Goal: Task Accomplishment & Management: Manage account settings

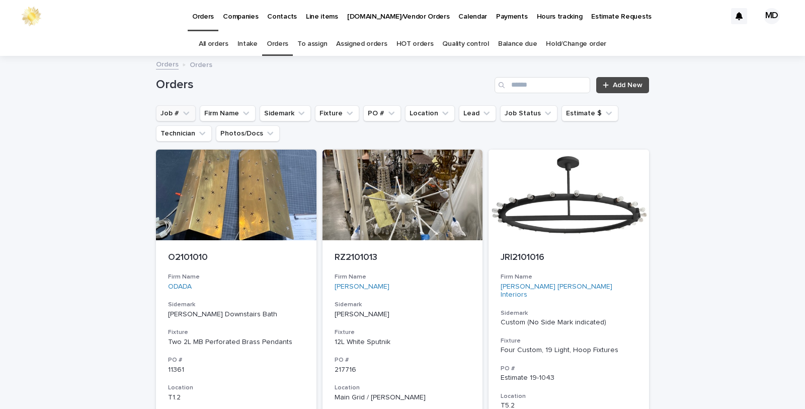
click at [166, 107] on button "Job #" at bounding box center [176, 113] width 40 height 16
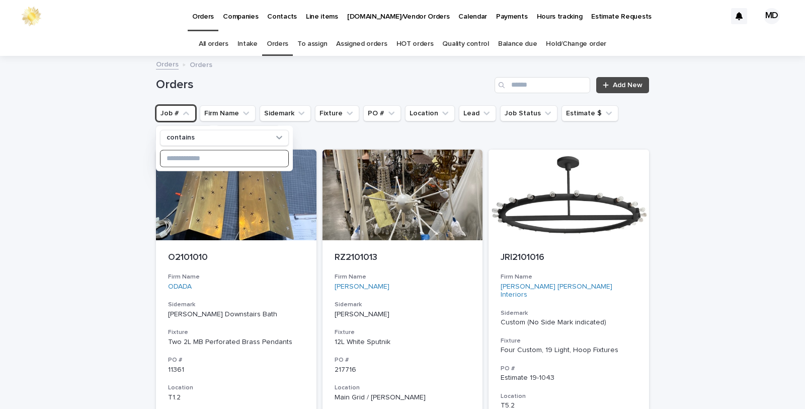
click at [175, 156] on input at bounding box center [225, 158] width 128 height 16
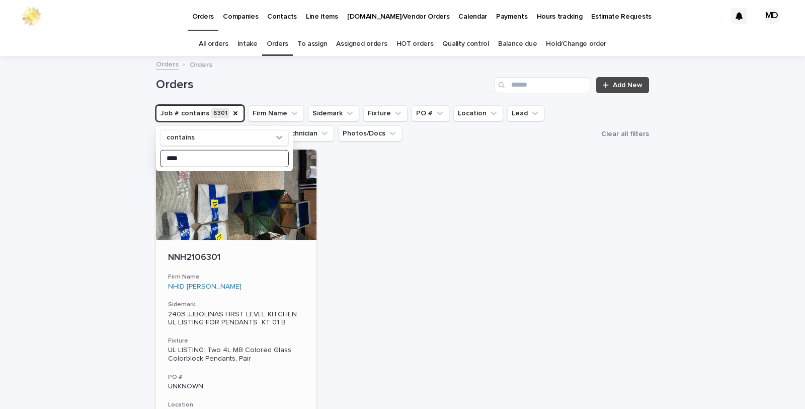
type input "****"
click at [200, 360] on div "UL LISTING: Two 4L MB Colored Glass Colorblock Pendants, Pair" at bounding box center [236, 354] width 136 height 17
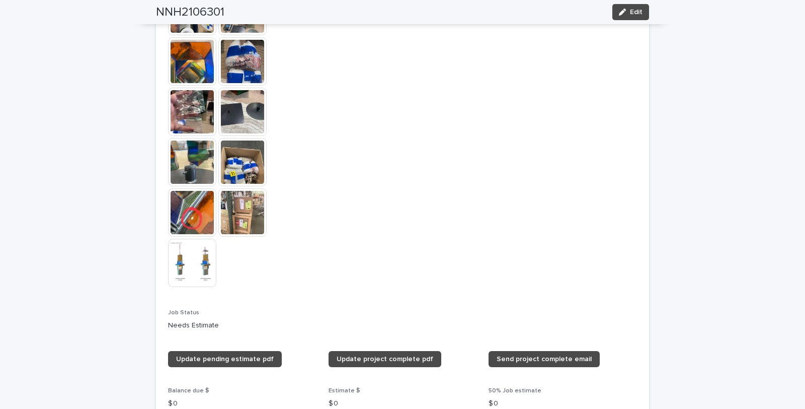
scroll to position [1006, 0]
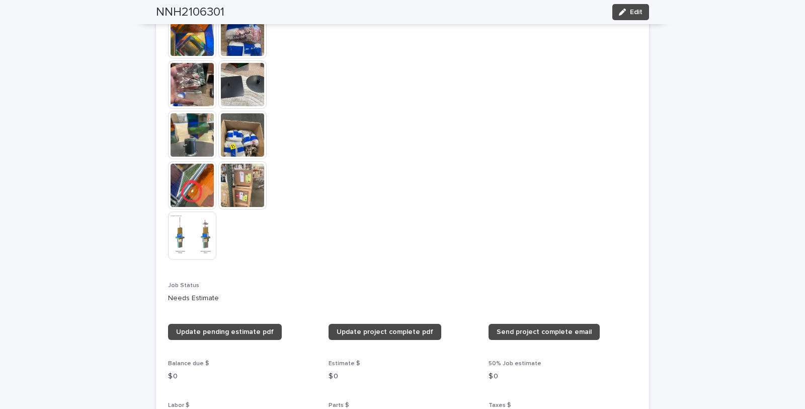
click at [187, 235] on img at bounding box center [192, 235] width 48 height 48
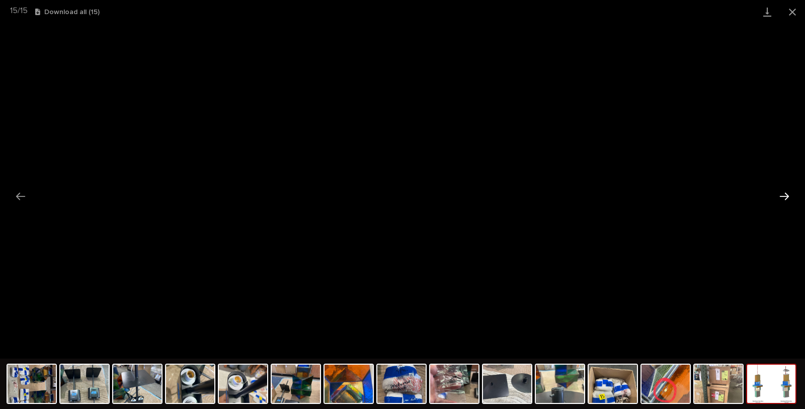
click at [779, 195] on button "Next slide" at bounding box center [784, 196] width 21 height 20
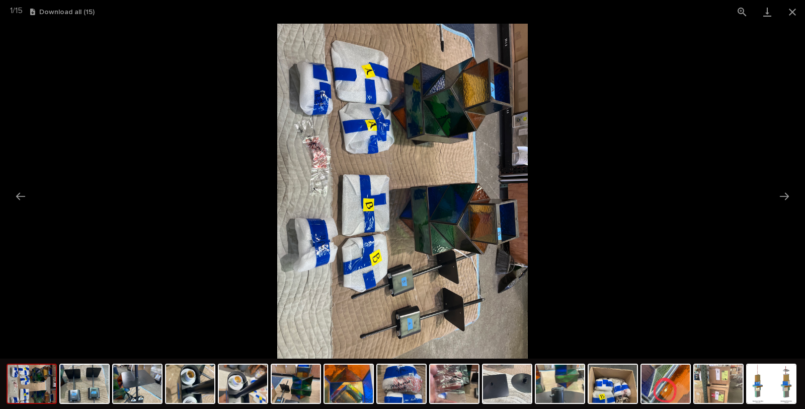
click at [28, 391] on img at bounding box center [32, 383] width 48 height 38
click at [22, 388] on img at bounding box center [32, 383] width 48 height 38
click at [90, 394] on img at bounding box center [84, 383] width 48 height 38
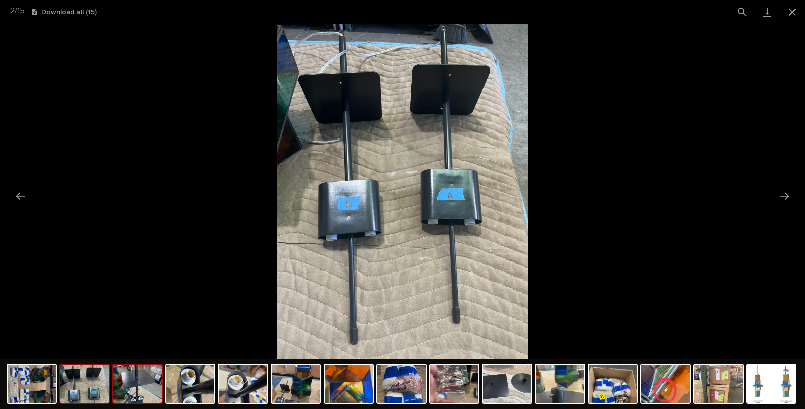
click at [148, 389] on img at bounding box center [137, 383] width 48 height 38
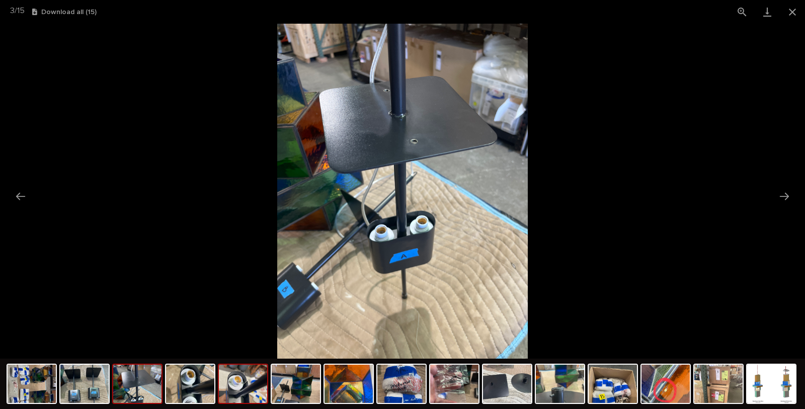
click at [260, 389] on img at bounding box center [243, 383] width 48 height 38
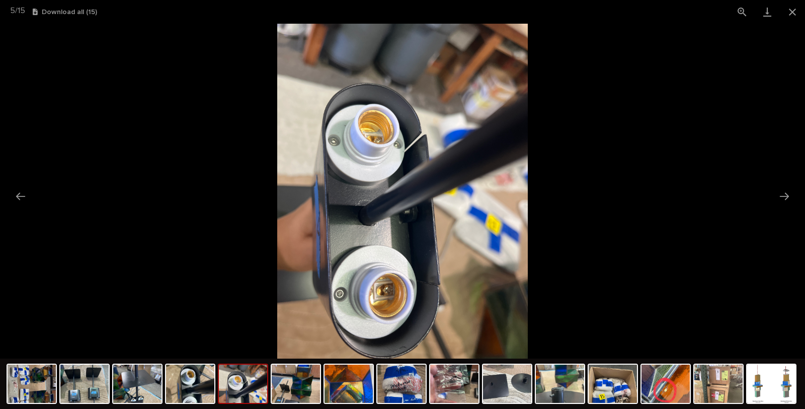
click at [260, 389] on img at bounding box center [243, 383] width 48 height 38
click at [361, 394] on img at bounding box center [349, 383] width 48 height 38
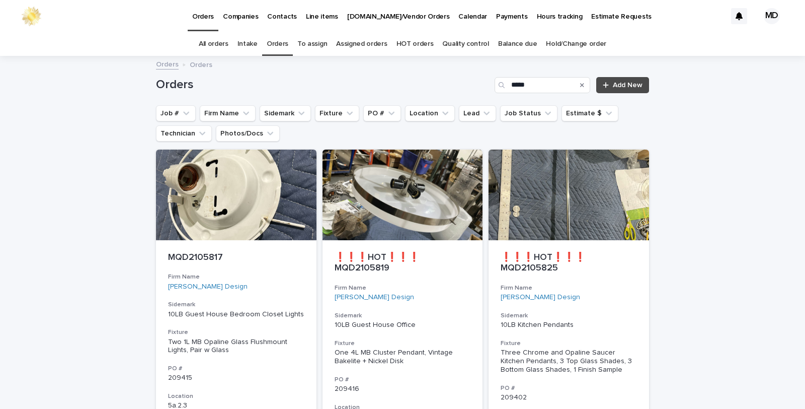
drag, startPoint x: 536, startPoint y: 81, endPoint x: 317, endPoint y: 94, distance: 218.8
click at [317, 94] on div "Orders **** Add New" at bounding box center [402, 81] width 493 height 48
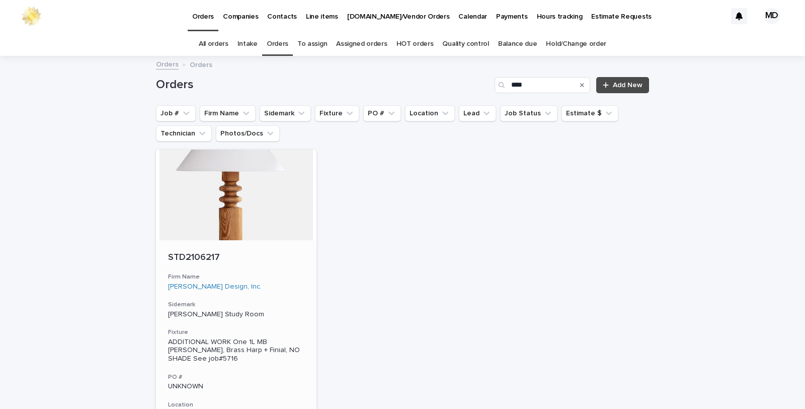
type input "****"
click at [215, 255] on p "STD2106217" at bounding box center [236, 257] width 136 height 11
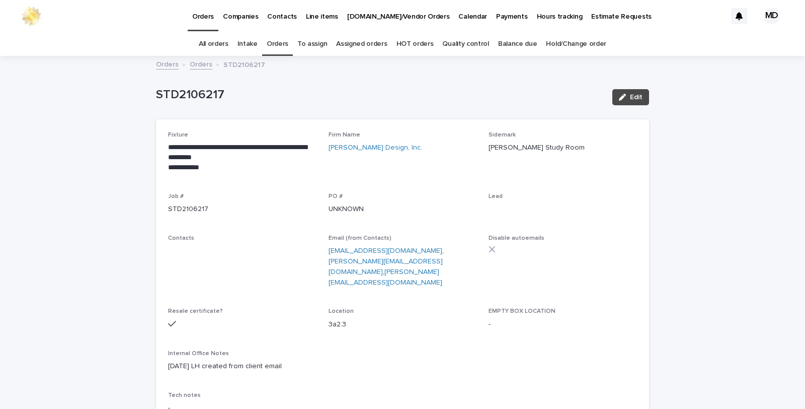
drag, startPoint x: 629, startPoint y: 99, endPoint x: 530, endPoint y: 312, distance: 235.0
click at [628, 101] on button "Edit" at bounding box center [630, 97] width 37 height 16
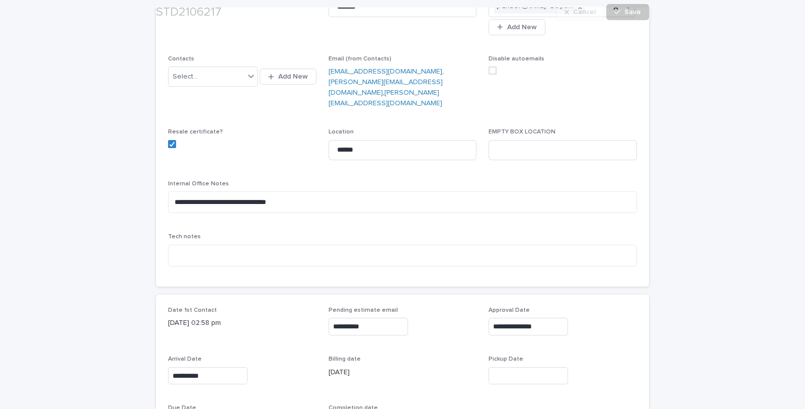
scroll to position [279, 0]
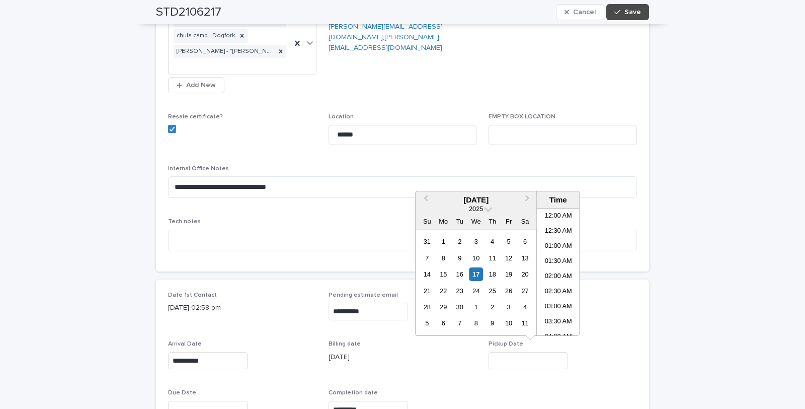
click at [524, 364] on input "text" at bounding box center [528, 361] width 79 height 18
drag, startPoint x: 478, startPoint y: 273, endPoint x: 582, endPoint y: 267, distance: 103.8
click at [482, 273] on div "17" at bounding box center [476, 274] width 14 height 14
type input "**********"
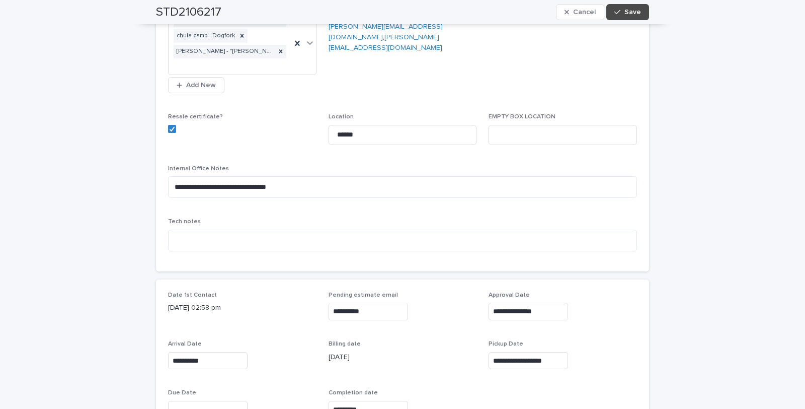
scroll to position [335, 0]
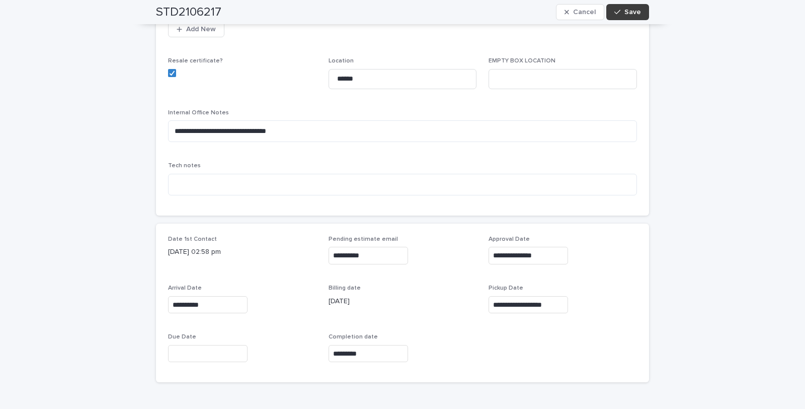
click at [630, 13] on span "Save" at bounding box center [632, 12] width 17 height 7
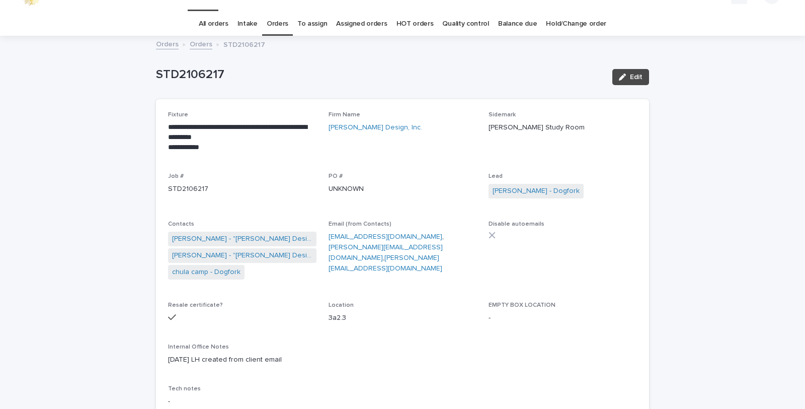
scroll to position [0, 0]
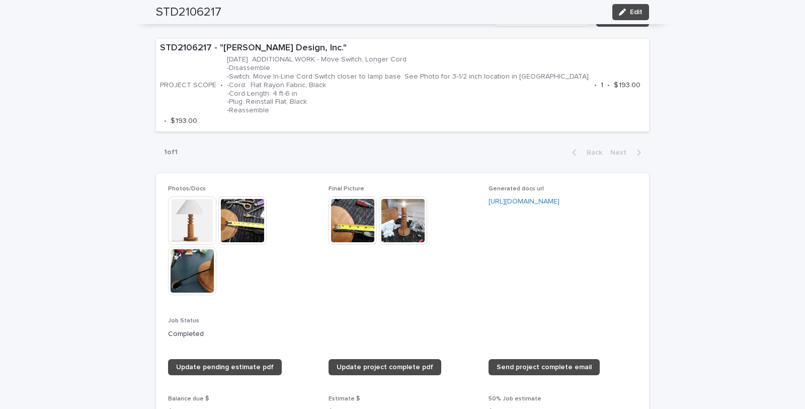
scroll to position [727, 0]
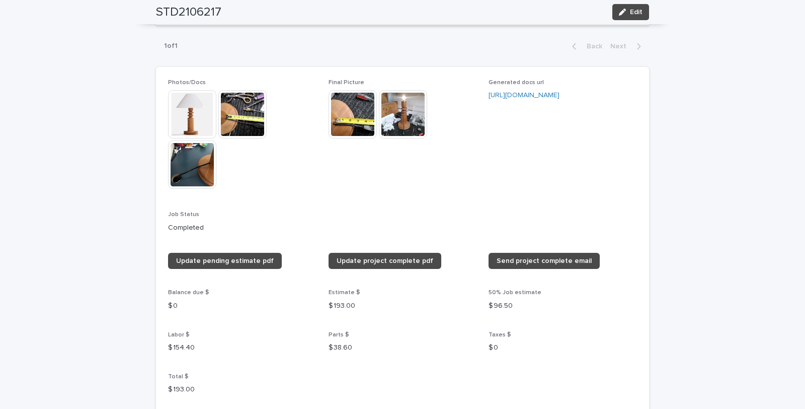
click at [198, 102] on img at bounding box center [192, 114] width 48 height 48
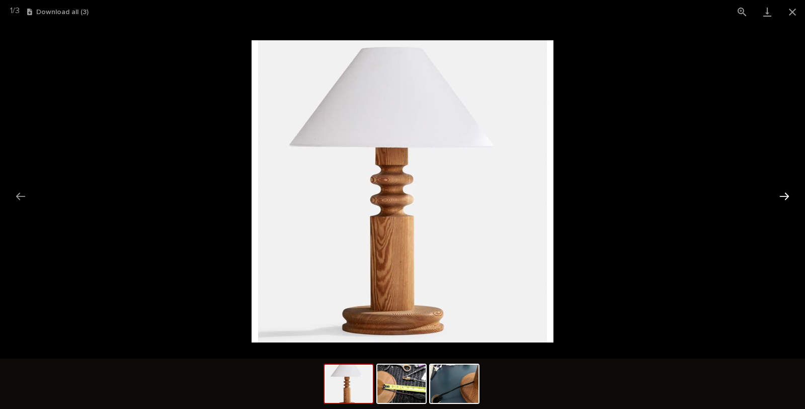
click at [791, 192] on button "Next slide" at bounding box center [784, 196] width 21 height 20
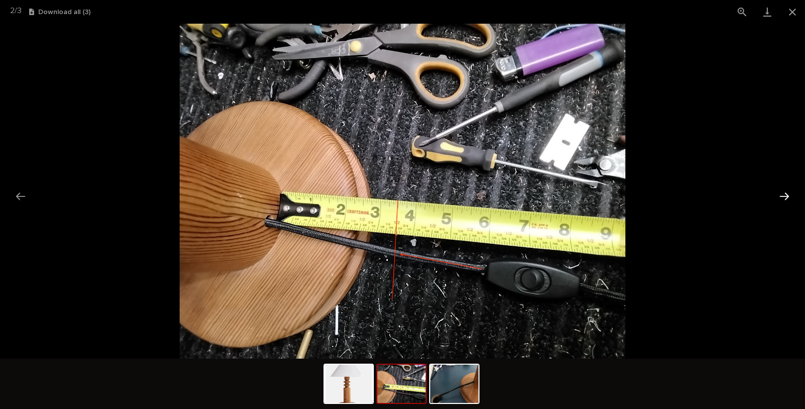
click at [791, 192] on button "Next slide" at bounding box center [784, 196] width 21 height 20
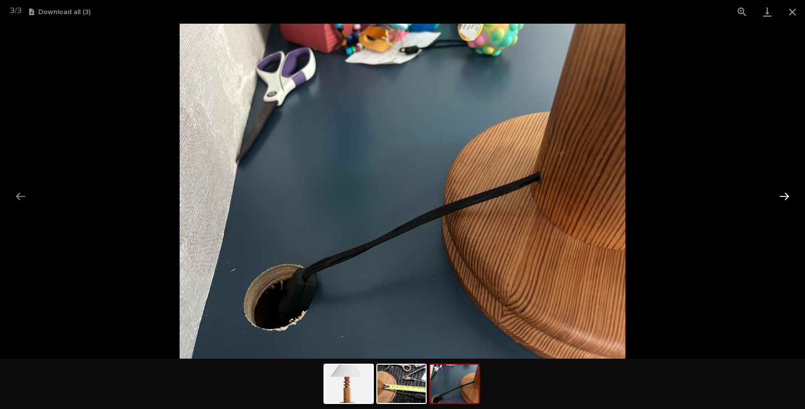
click at [791, 192] on button "Next slide" at bounding box center [784, 196] width 21 height 20
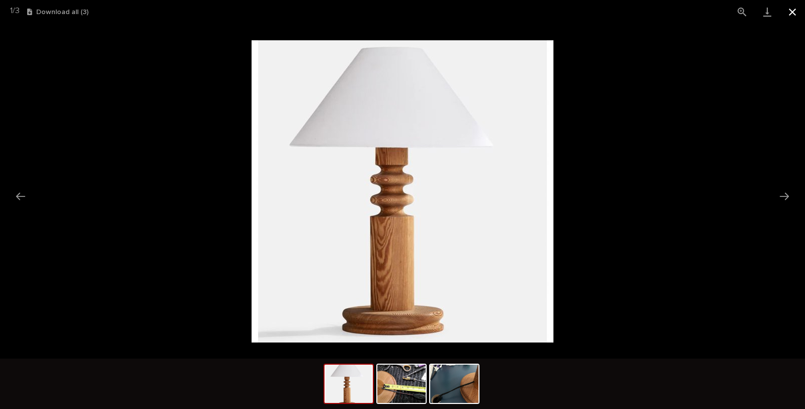
drag, startPoint x: 792, startPoint y: 13, endPoint x: 792, endPoint y: 21, distance: 8.1
click at [792, 19] on button "Close gallery" at bounding box center [792, 12] width 25 height 24
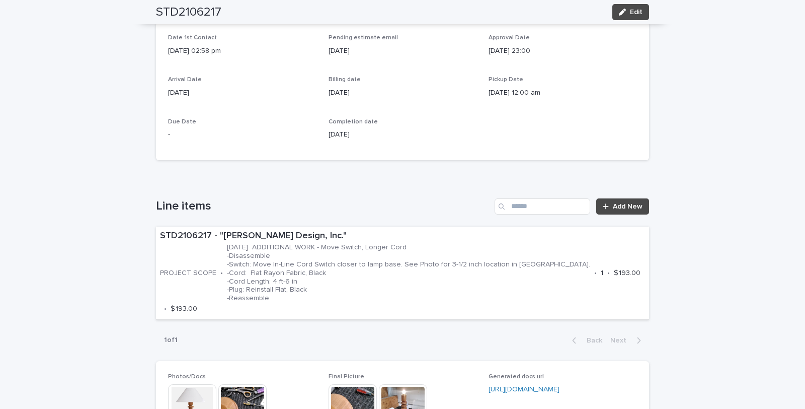
scroll to position [391, 0]
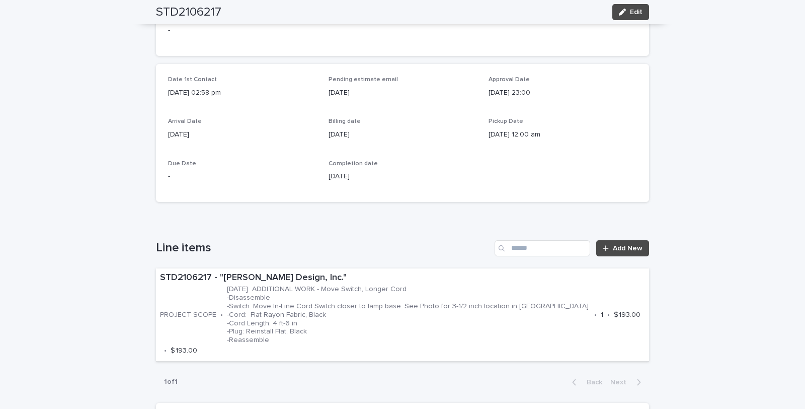
click at [159, 369] on div "1 of 1 Back Next" at bounding box center [402, 381] width 493 height 25
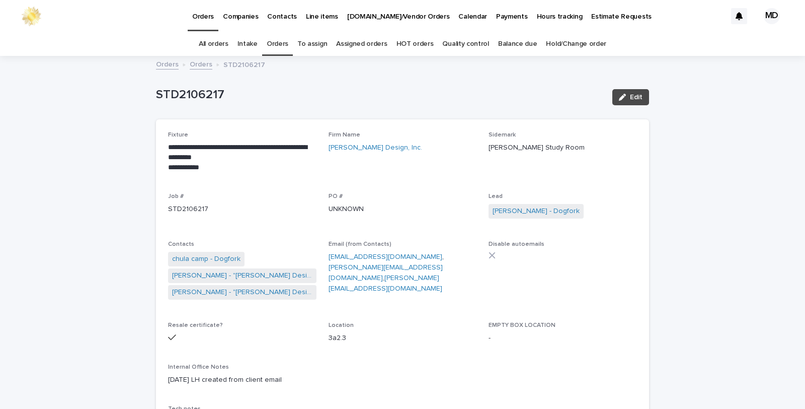
click at [287, 41] on link "Orders" at bounding box center [278, 44] width 22 height 24
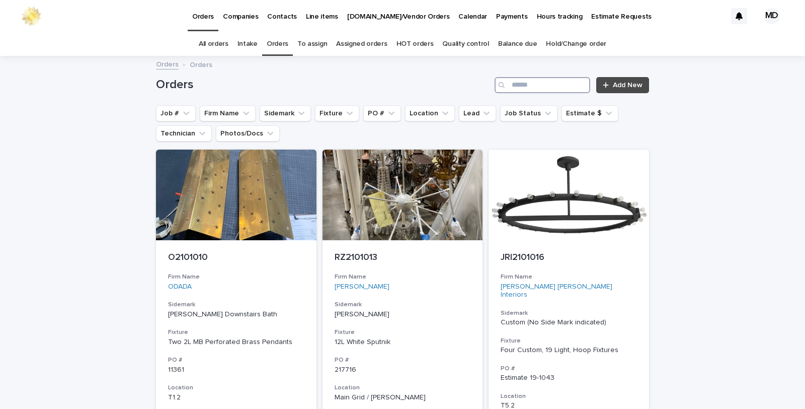
click at [529, 84] on input "Search" at bounding box center [543, 85] width 96 height 16
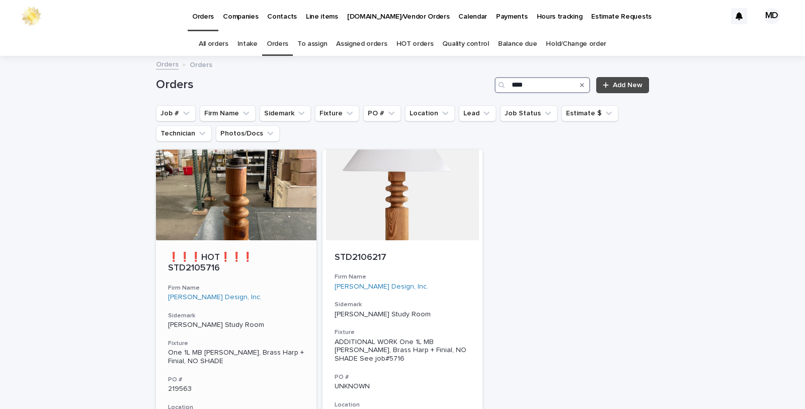
type input "****"
click at [213, 231] on div at bounding box center [236, 194] width 161 height 91
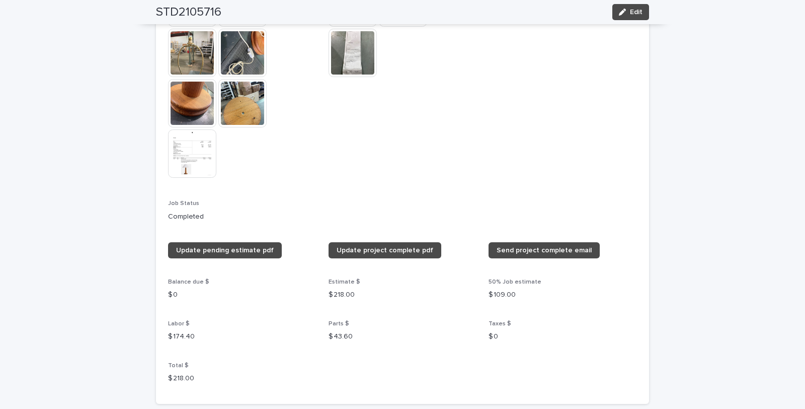
scroll to position [782, 0]
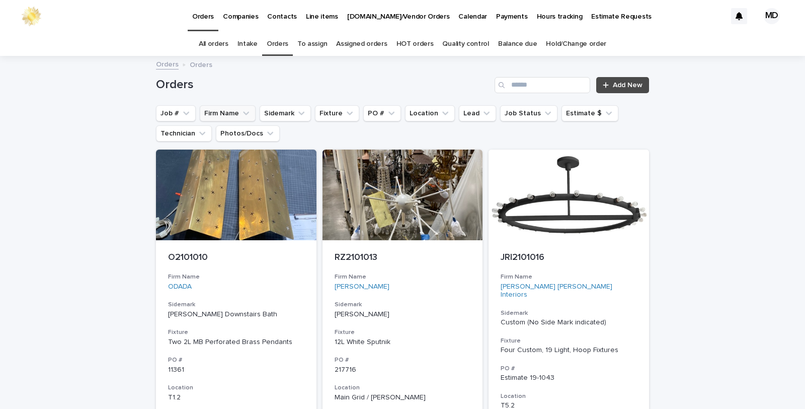
drag, startPoint x: 240, startPoint y: 109, endPoint x: 247, endPoint y: 107, distance: 7.2
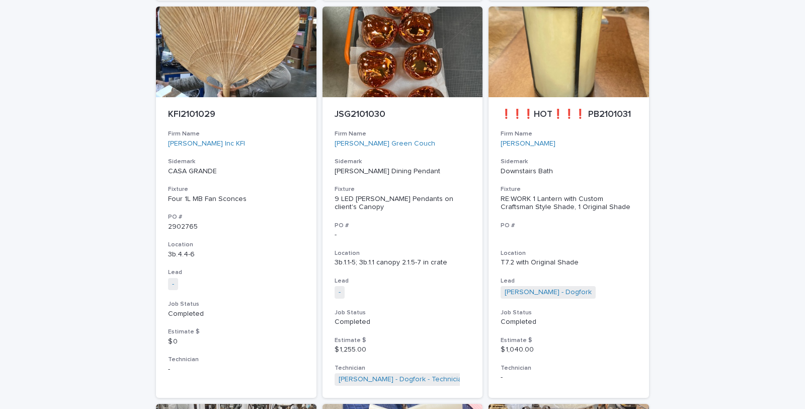
scroll to position [2124, 0]
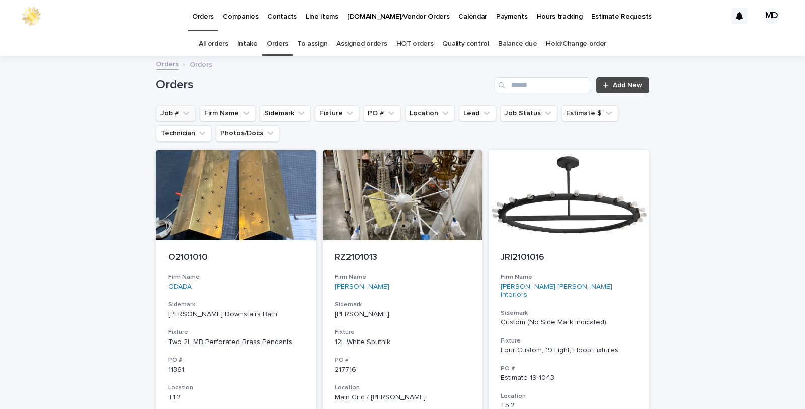
click at [181, 114] on icon "Job #" at bounding box center [186, 113] width 10 height 10
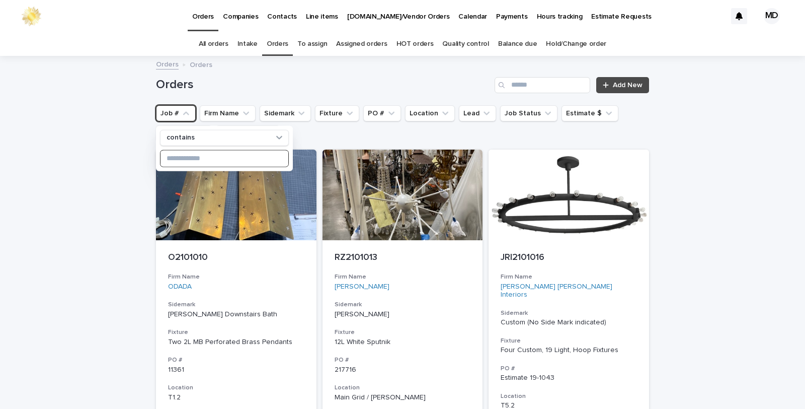
click at [216, 161] on input at bounding box center [225, 158] width 128 height 16
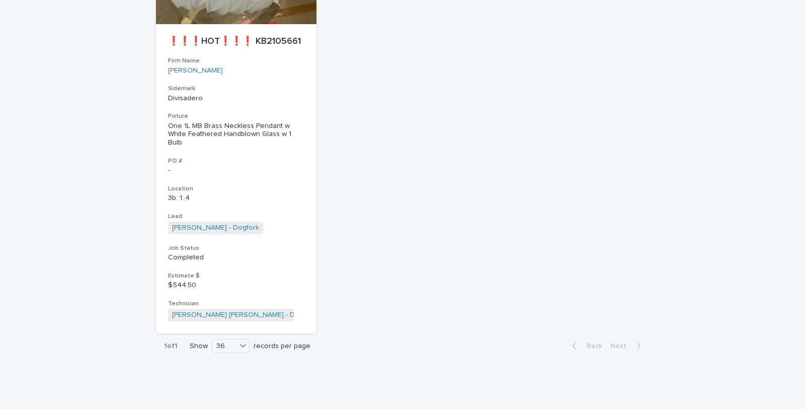
scroll to position [218, 0]
type input "****"
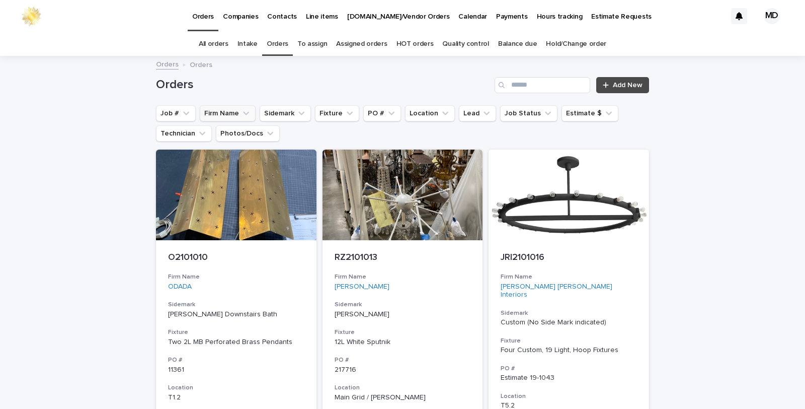
click at [223, 114] on button "Firm Name" at bounding box center [228, 113] width 56 height 16
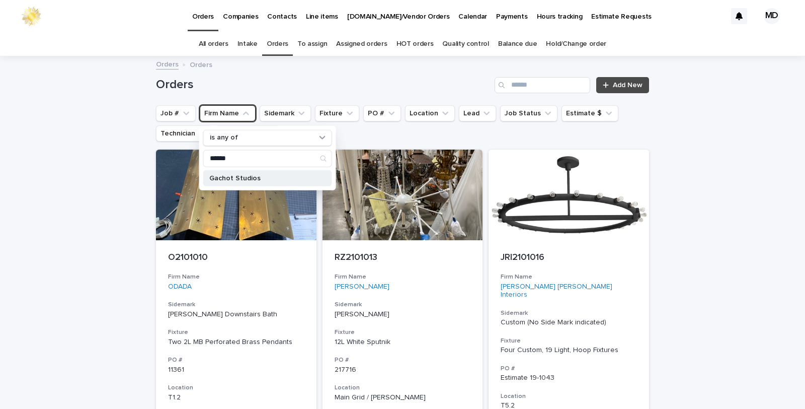
type input "******"
click at [240, 175] on p "Gachot Studios" at bounding box center [262, 177] width 107 height 7
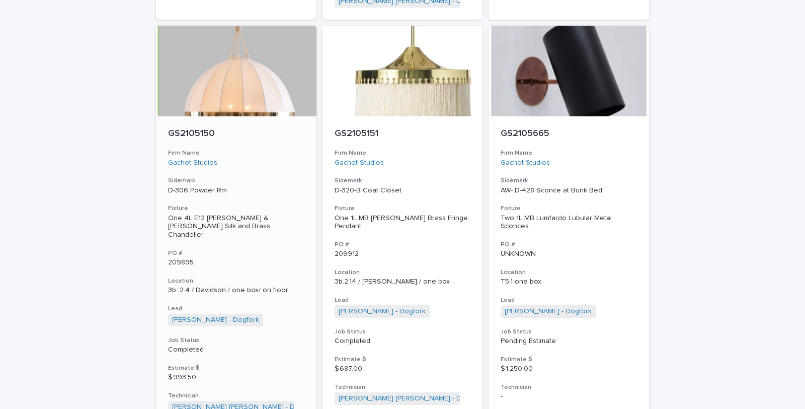
scroll to position [950, 0]
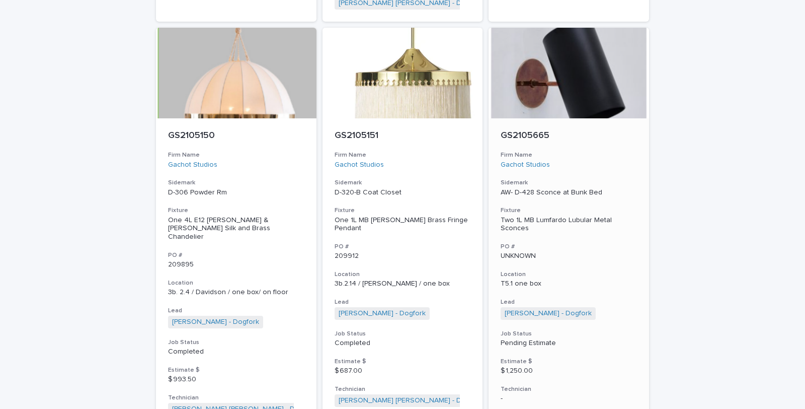
click at [524, 216] on div "Two 1L MB Lumfardo Lubular Metal Sconces" at bounding box center [569, 224] width 136 height 17
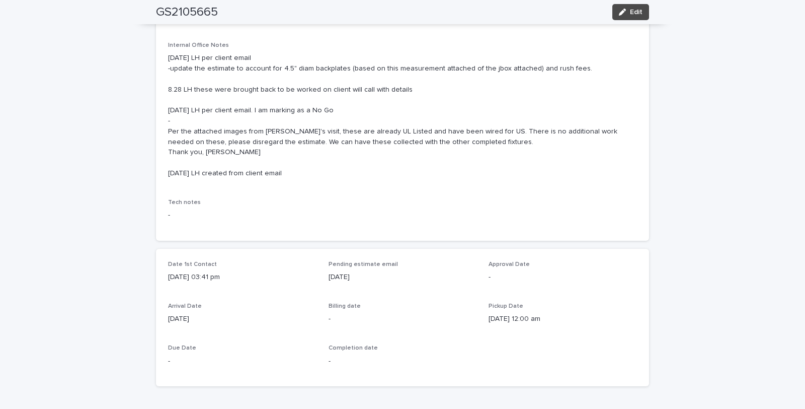
scroll to position [56, 0]
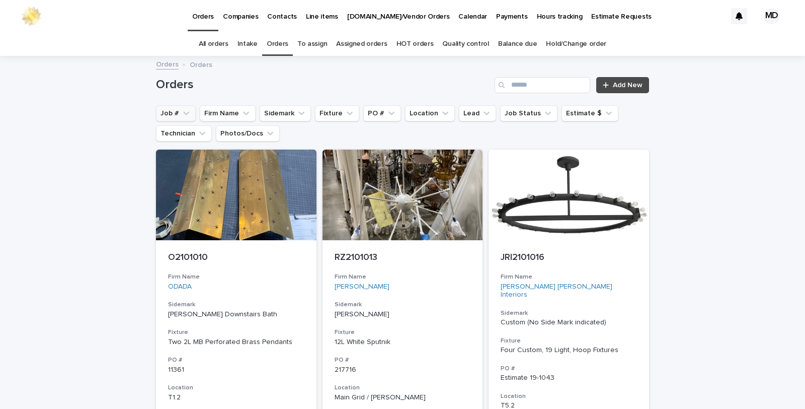
click at [165, 112] on button "Job #" at bounding box center [176, 113] width 40 height 16
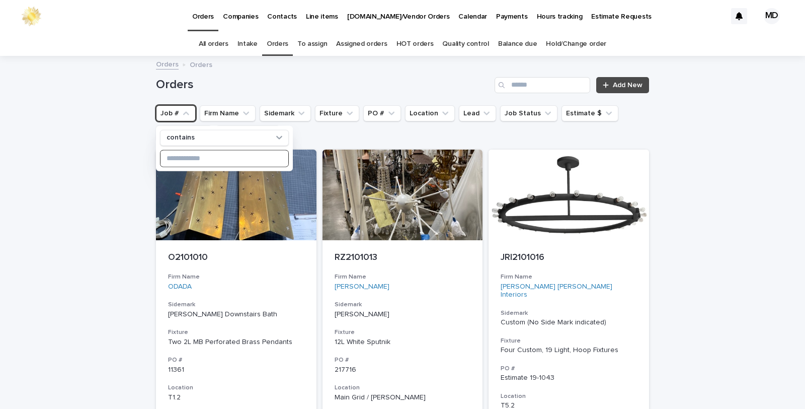
click at [169, 159] on input at bounding box center [225, 158] width 128 height 16
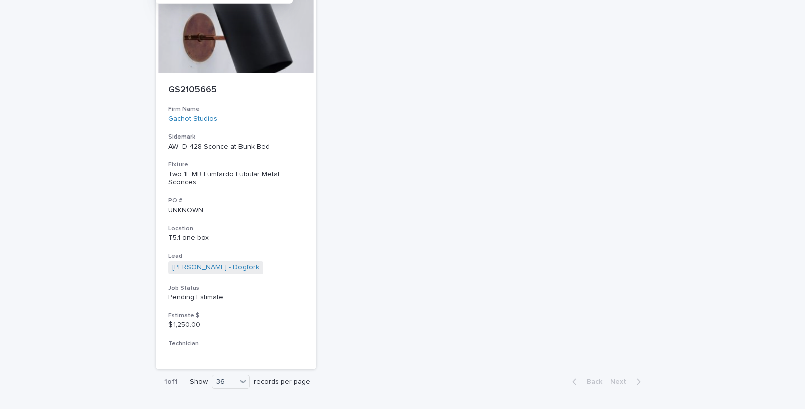
scroll to position [154, 0]
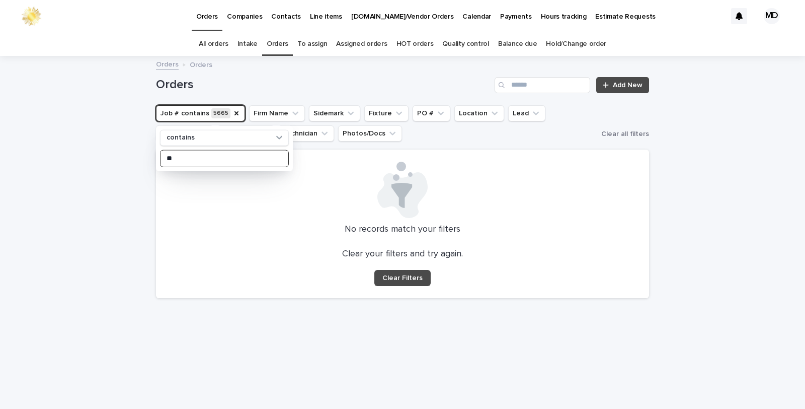
type input "*"
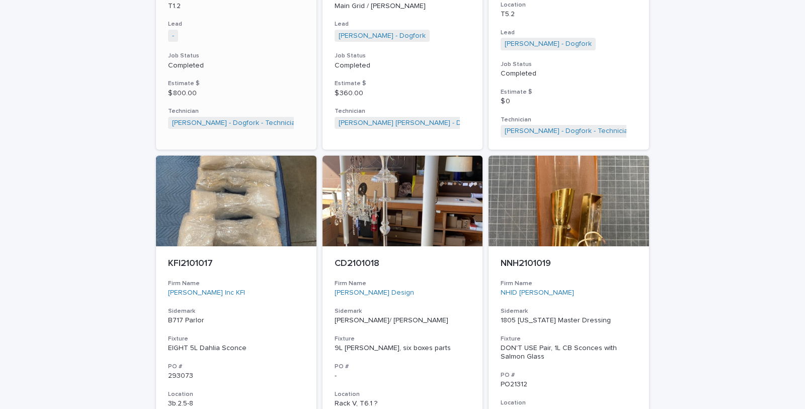
scroll to position [56, 0]
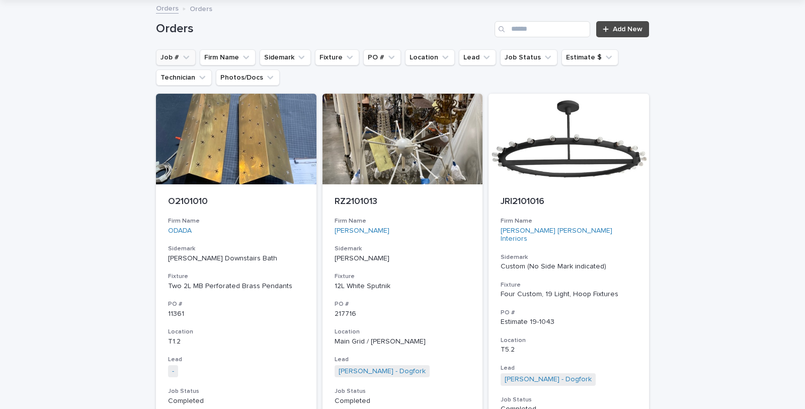
click at [170, 57] on button "Job #" at bounding box center [176, 57] width 40 height 16
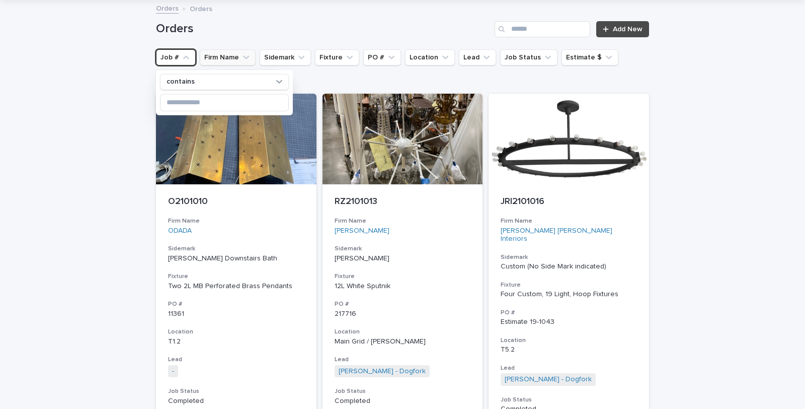
click at [225, 57] on button "Firm Name" at bounding box center [228, 57] width 56 height 16
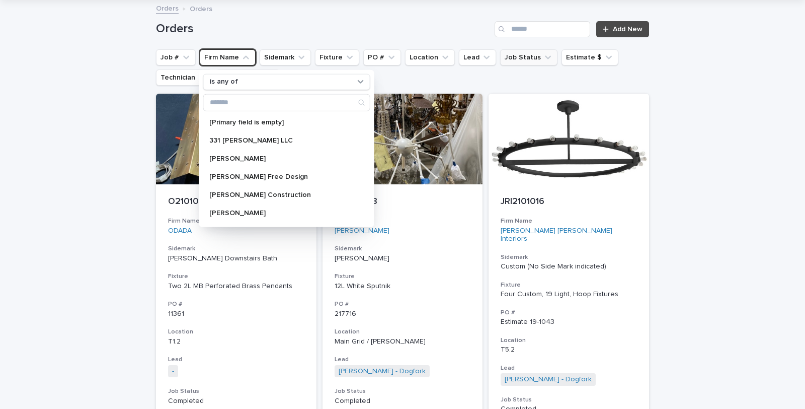
click at [545, 57] on icon "Job Status" at bounding box center [548, 57] width 6 height 4
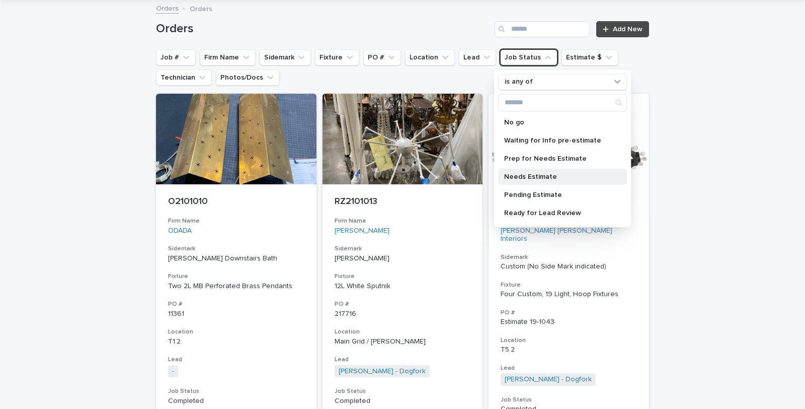
click at [526, 177] on p "Needs Estimate" at bounding box center [557, 176] width 107 height 7
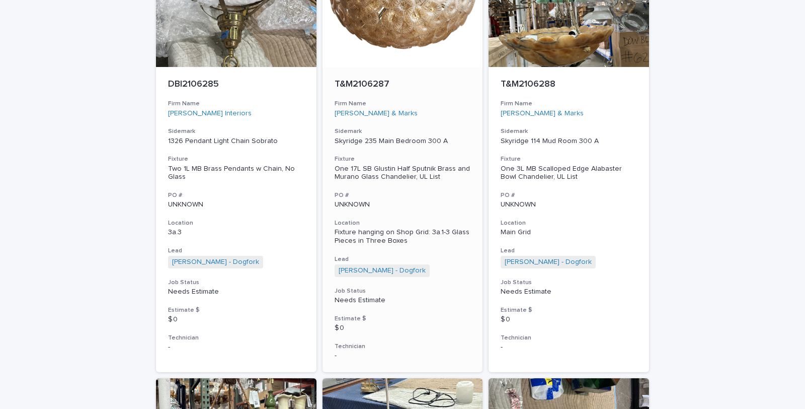
scroll to position [2683, 0]
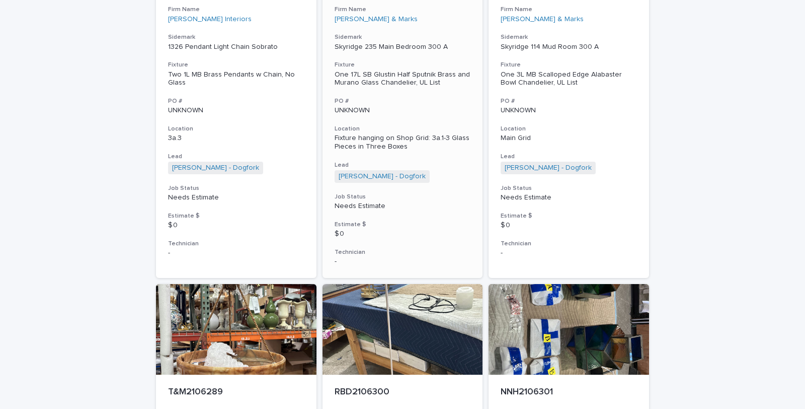
click at [358, 142] on p "Fixture hanging on Shop Grid: 3a.1-3 Glass Pieces in Three Boxes" at bounding box center [403, 142] width 136 height 17
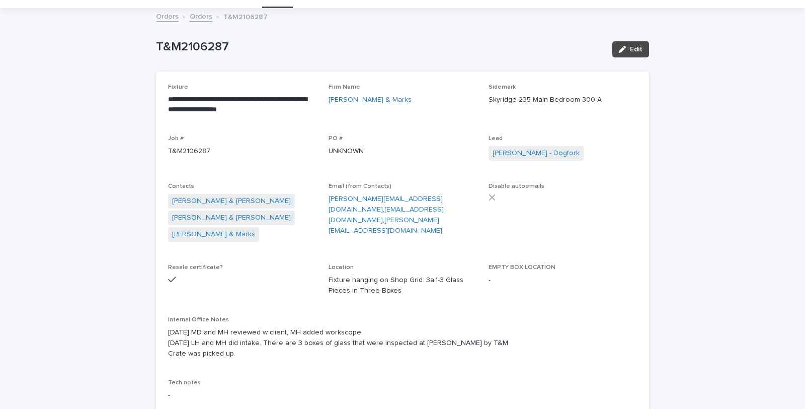
scroll to position [112, 0]
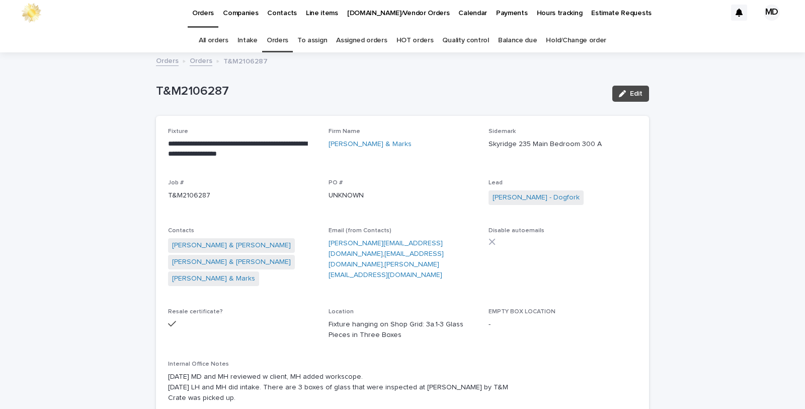
scroll to position [0, 0]
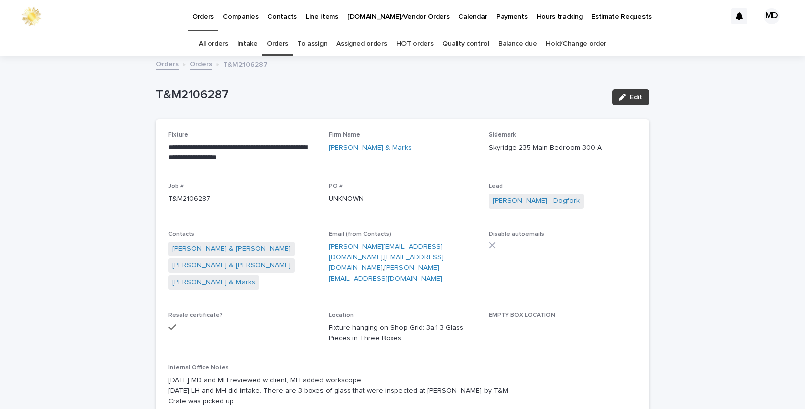
click at [630, 94] on span "Edit" at bounding box center [636, 97] width 13 height 7
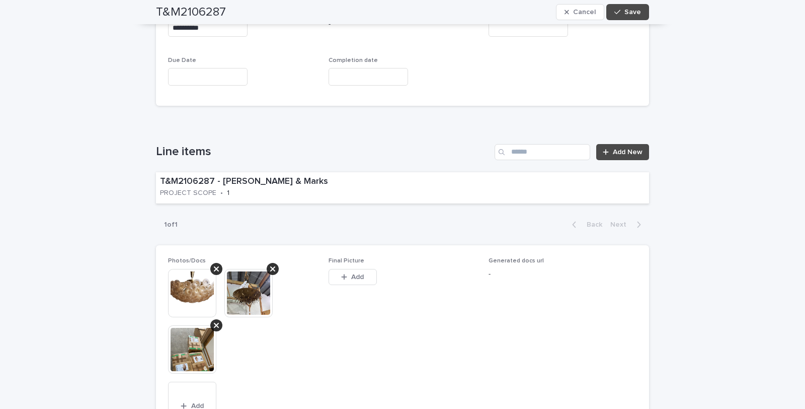
scroll to position [615, 0]
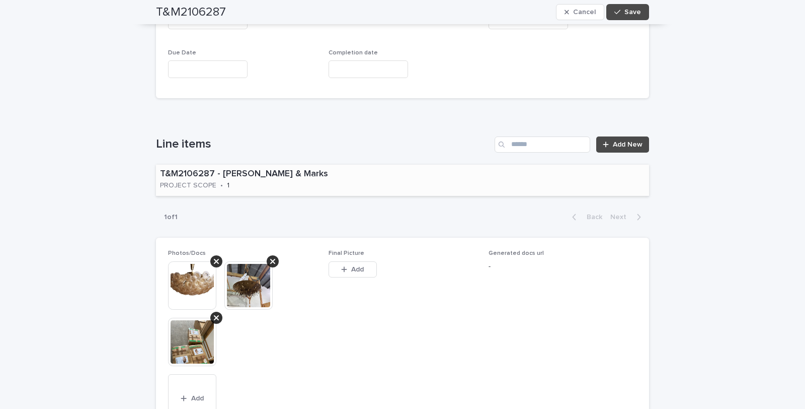
click at [450, 171] on div "T&M2106287 - [PERSON_NAME] & Marks PROJECT SCOPE • 1" at bounding box center [402, 181] width 493 height 32
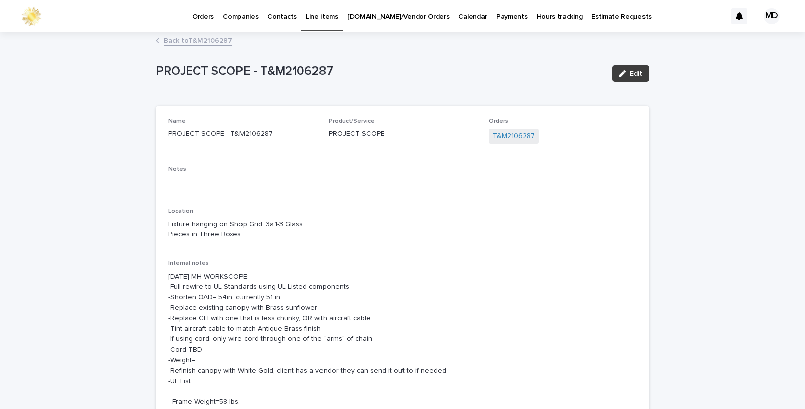
click at [631, 71] on span "Edit" at bounding box center [636, 73] width 13 height 7
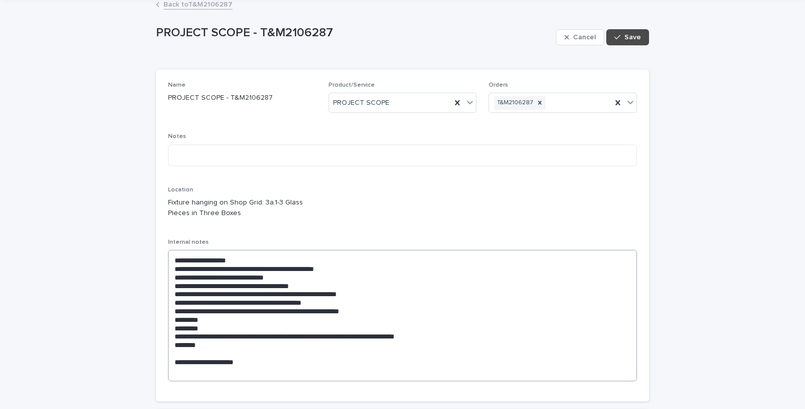
scroll to position [56, 0]
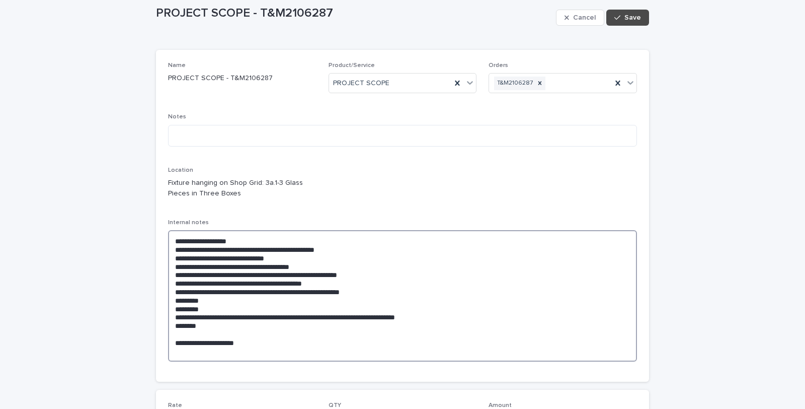
click at [390, 339] on textarea "**********" at bounding box center [402, 295] width 469 height 131
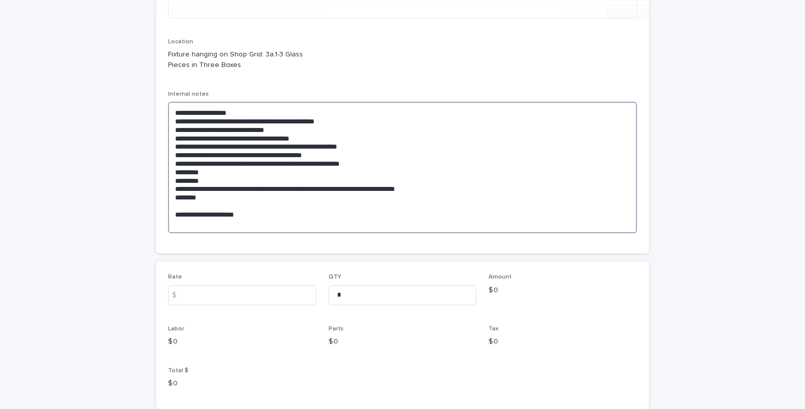
scroll to position [279, 0]
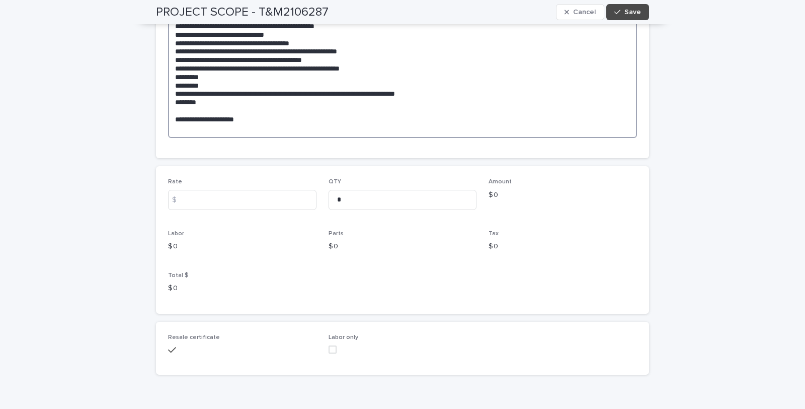
drag, startPoint x: 175, startPoint y: 130, endPoint x: 205, endPoint y: 142, distance: 32.5
click at [176, 131] on textarea "**********" at bounding box center [402, 72] width 469 height 131
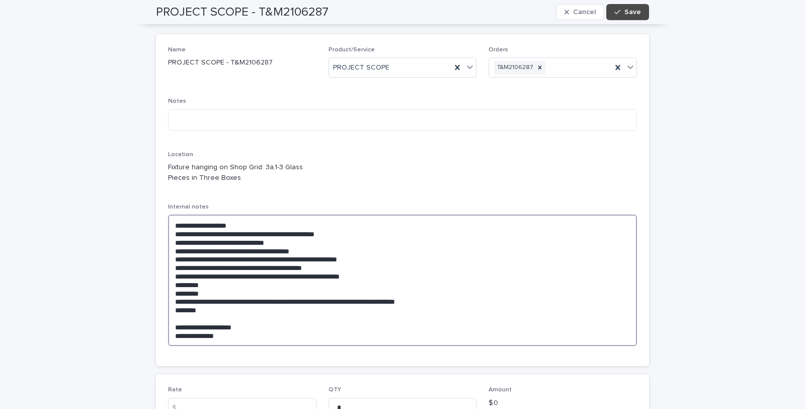
scroll to position [0, 0]
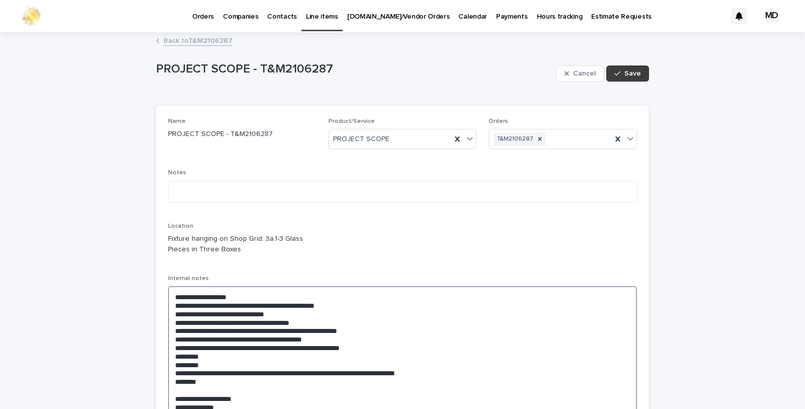
type textarea "**********"
drag, startPoint x: 630, startPoint y: 72, endPoint x: 226, endPoint y: 4, distance: 409.7
click at [582, 72] on div "Cancel Save" at bounding box center [602, 73] width 93 height 40
click at [184, 38] on link "Back to T&M2106287" at bounding box center [198, 40] width 69 height 12
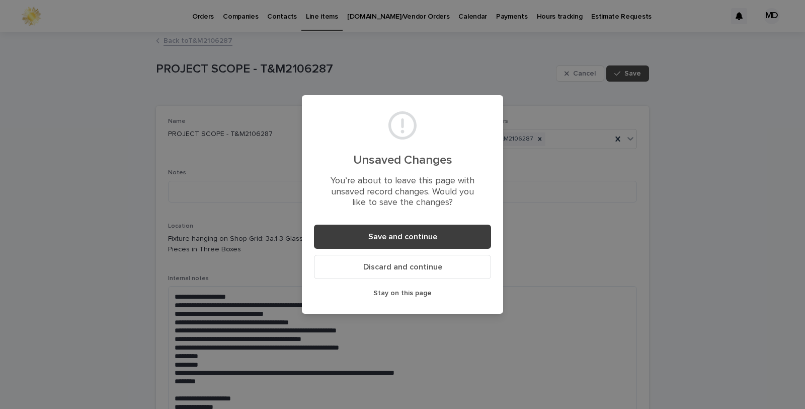
click at [357, 235] on button "Save and continue" at bounding box center [402, 236] width 177 height 24
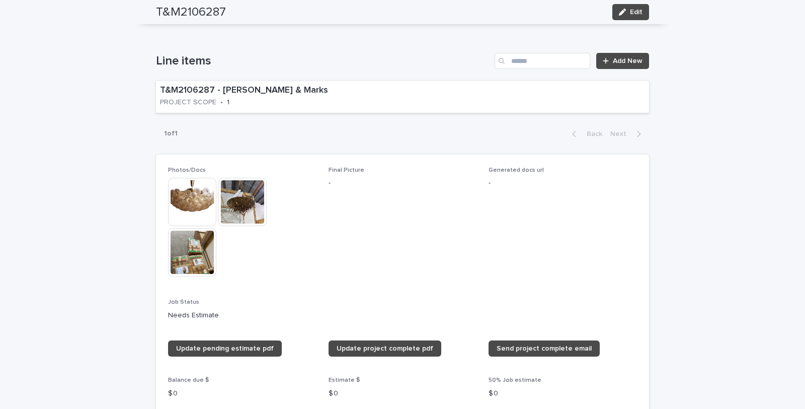
scroll to position [484, 0]
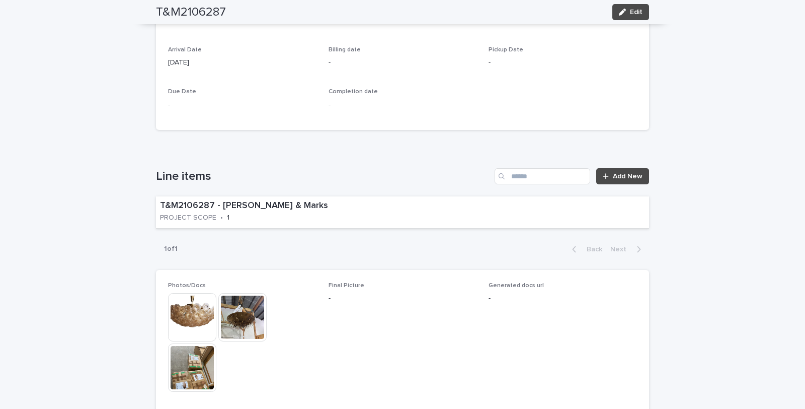
drag, startPoint x: 224, startPoint y: 248, endPoint x: 475, endPoint y: 109, distance: 286.7
click at [475, 109] on div "Date 1st Contact [DATE] 07:57 pm Pending estimate email - Approval Date - Arriv…" at bounding box center [402, 62] width 469 height 114
click at [341, 210] on p "T&M2106287 - [PERSON_NAME] & Marks" at bounding box center [278, 205] width 237 height 11
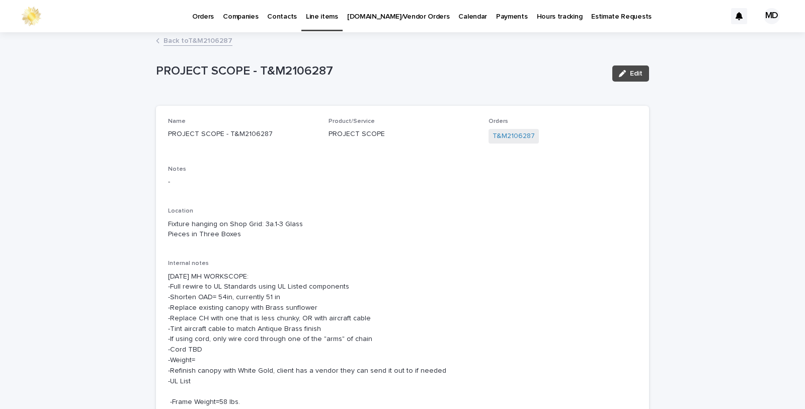
scroll to position [56, 0]
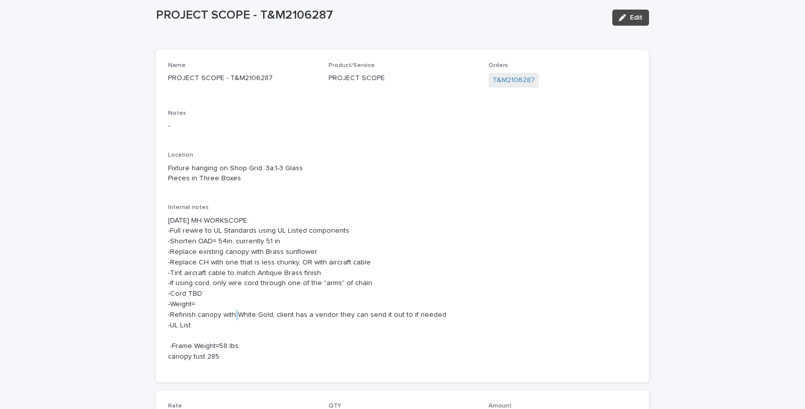
click at [229, 313] on p "[DATE] MH WORKSCOPE: -Full rewire to UL Standards using UL Listed components -S…" at bounding box center [402, 288] width 469 height 146
drag, startPoint x: 250, startPoint y: 257, endPoint x: 248, endPoint y: 270, distance: 13.2
drag, startPoint x: 248, startPoint y: 270, endPoint x: 483, endPoint y: 162, distance: 259.1
click at [483, 162] on div "Name PROJECT SCOPE - T&M2106287 Product/Service PROJECT SCOPE Orders T&M2106287…" at bounding box center [402, 216] width 469 height 308
click at [635, 15] on span "Edit" at bounding box center [636, 17] width 13 height 7
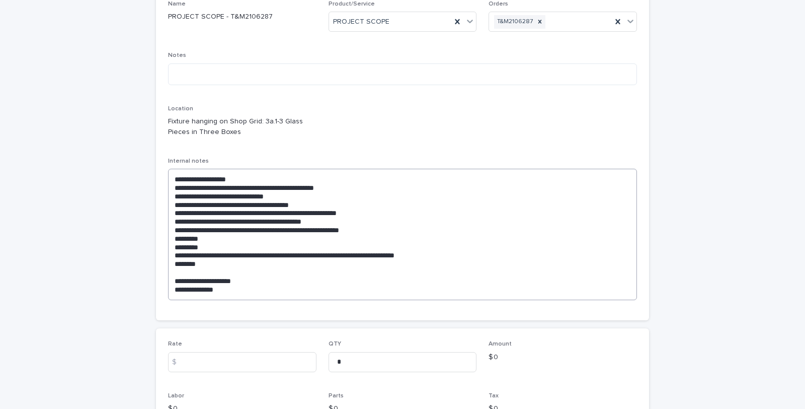
scroll to position [173, 0]
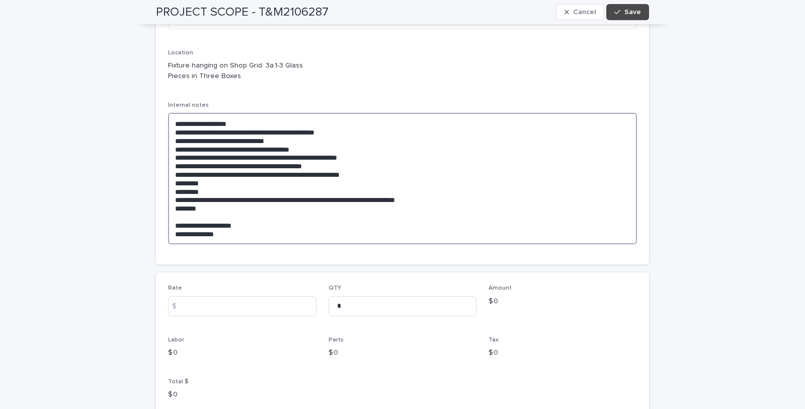
drag, startPoint x: 441, startPoint y: 198, endPoint x: 169, endPoint y: 136, distance: 279.0
click at [169, 136] on textarea "**********" at bounding box center [402, 178] width 469 height 131
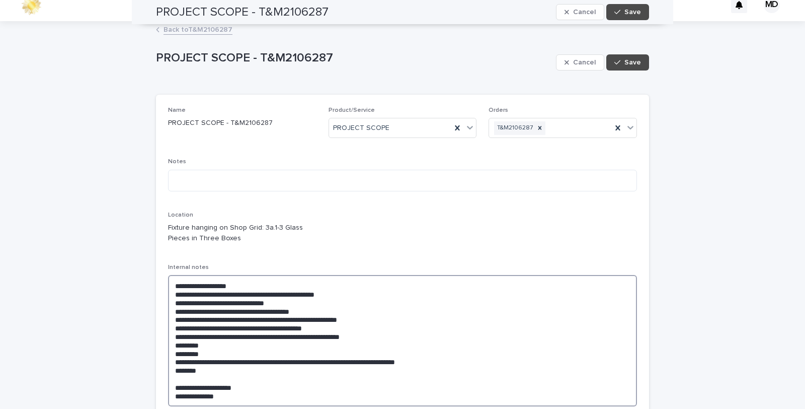
scroll to position [0, 0]
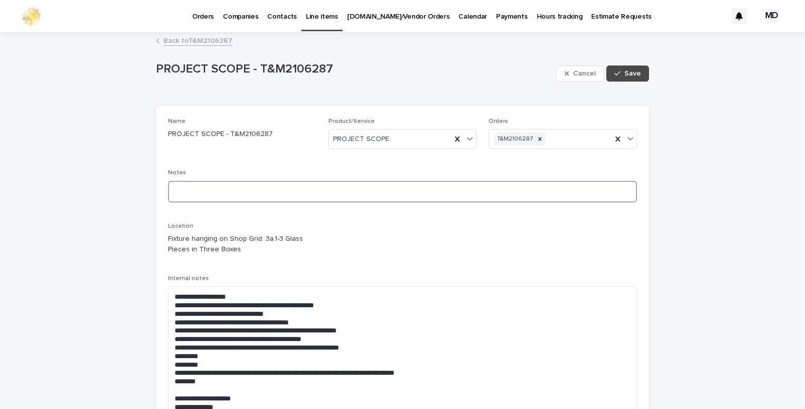
click at [198, 188] on textarea at bounding box center [402, 192] width 469 height 22
paste textarea "**********"
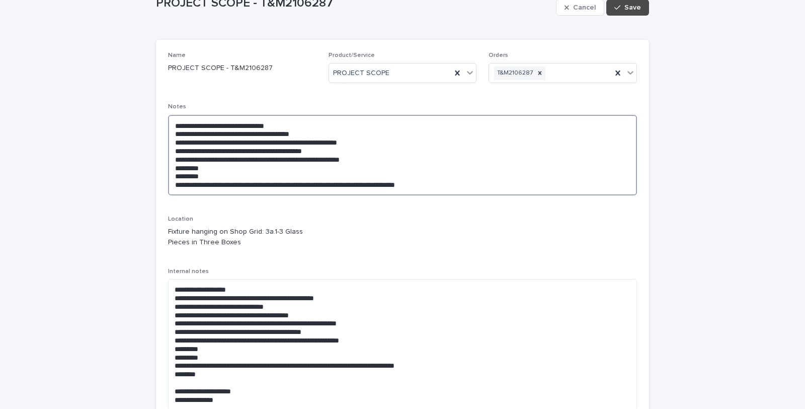
scroll to position [223, 0]
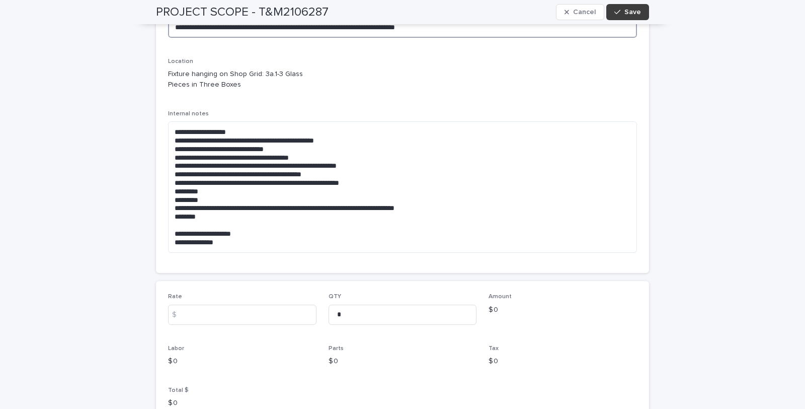
type textarea "**********"
drag, startPoint x: 630, startPoint y: 7, endPoint x: 378, endPoint y: 7, distance: 251.6
click at [629, 7] on button "Save" at bounding box center [627, 12] width 43 height 16
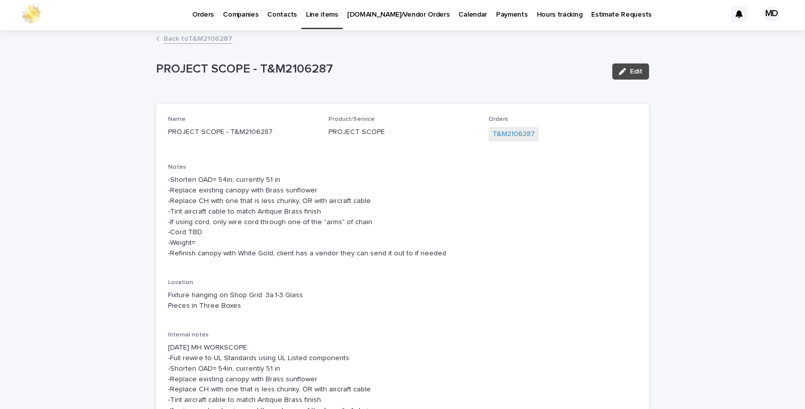
scroll to position [0, 0]
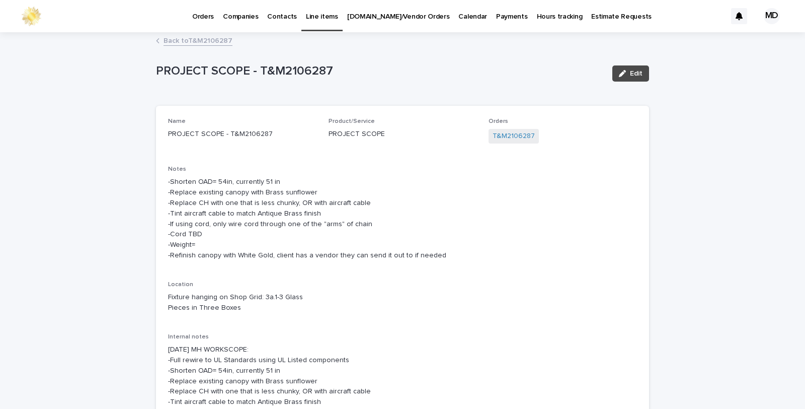
click at [178, 38] on link "Back to T&M2106287" at bounding box center [198, 40] width 69 height 12
